Goal: Information Seeking & Learning: Learn about a topic

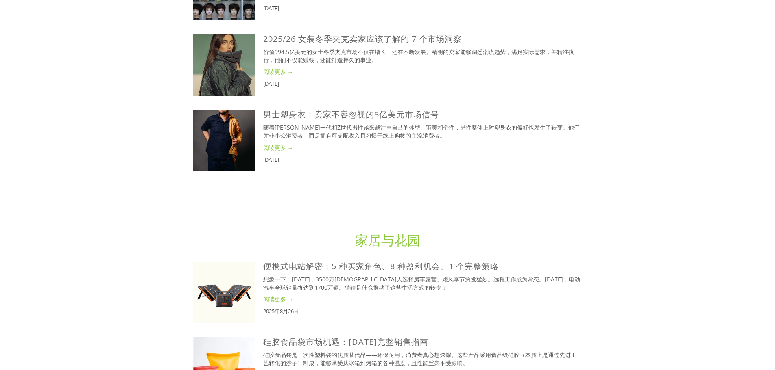
scroll to position [1313, 0]
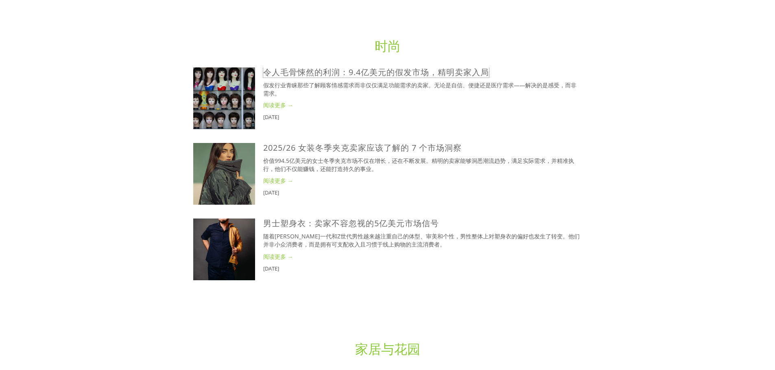
drag, startPoint x: 298, startPoint y: 74, endPoint x: 294, endPoint y: 81, distance: 8.4
click at [298, 74] on font "令人毛骨悚然的利润：9.4亿美元的假发市场，精明卖家入局" at bounding box center [376, 72] width 226 height 11
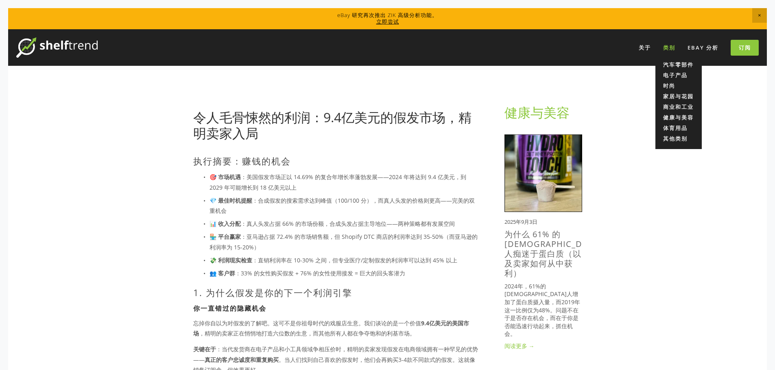
click at [669, 48] on font "类别" at bounding box center [669, 47] width 12 height 7
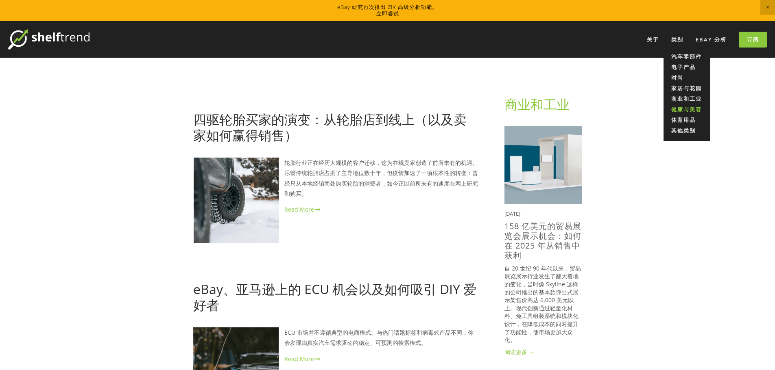
click at [691, 110] on font "健康与美容" at bounding box center [686, 109] width 30 height 7
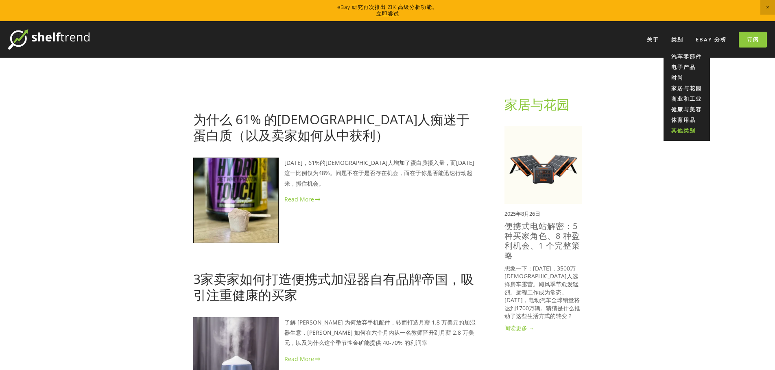
click at [684, 128] on font "其他类别" at bounding box center [683, 130] width 24 height 7
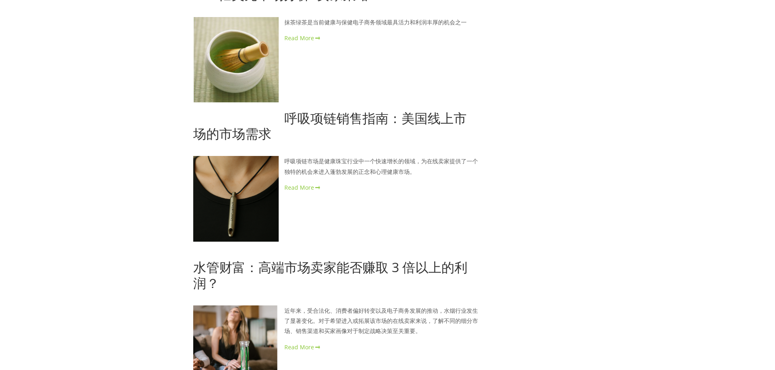
scroll to position [751, 0]
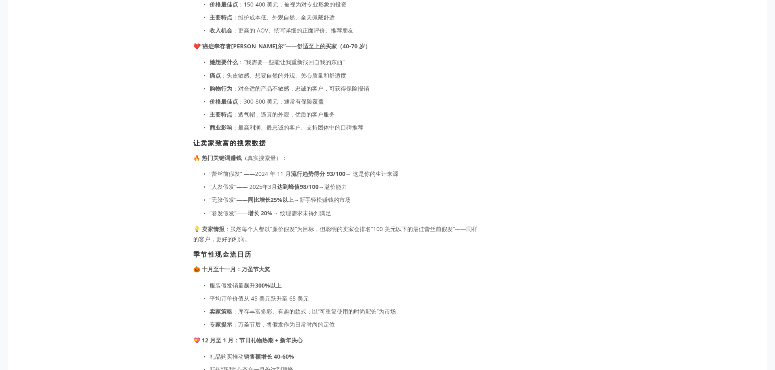
scroll to position [1586, 0]
